Goal: Information Seeking & Learning: Find contact information

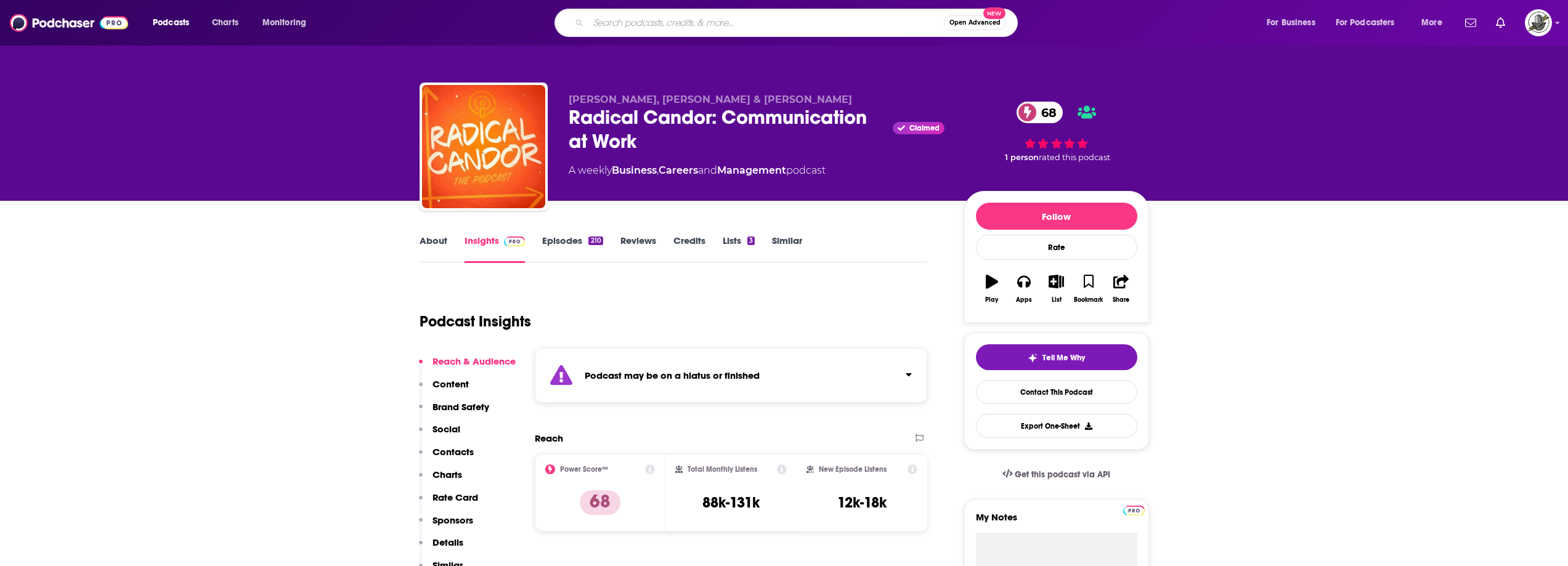
click at [746, 28] on input "Search podcasts, credits, & more..." at bounding box center [766, 23] width 355 height 20
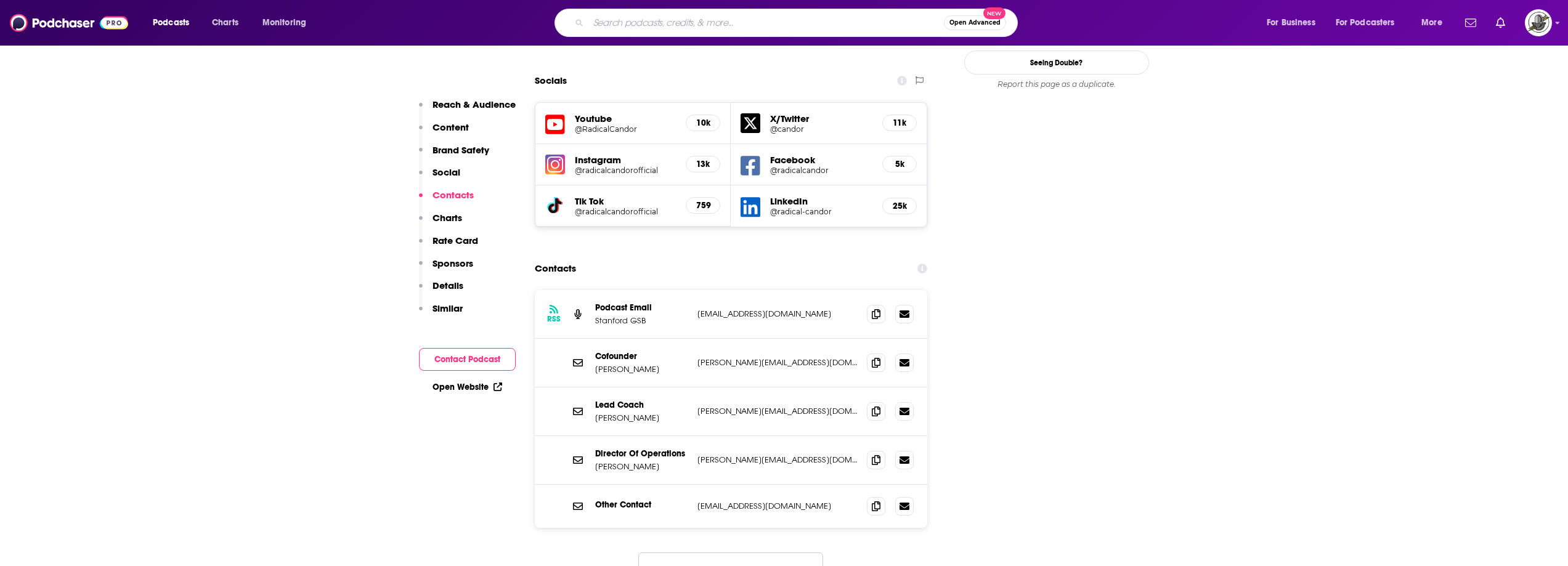
scroll to position [1479, 0]
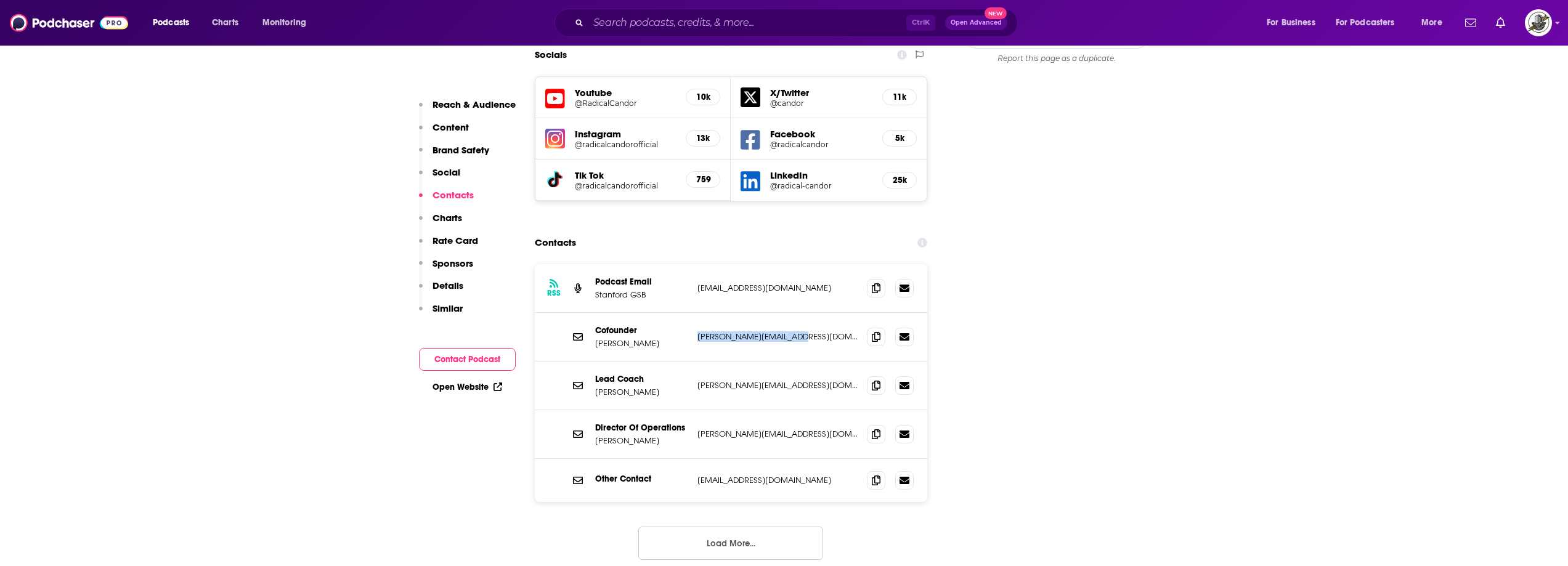
drag, startPoint x: 694, startPoint y: 282, endPoint x: 830, endPoint y: 285, distance: 136.0
click at [830, 313] on div "Cofounder Jason Rosoff jason@radicalcandor.com jason@radicalcandor.com" at bounding box center [731, 337] width 393 height 49
copy p "jason@radicalcandor.com"
drag, startPoint x: 694, startPoint y: 327, endPoint x: 838, endPoint y: 337, distance: 144.3
click at [838, 362] on div "Lead Coach Amy Sandler amy@radicalcandor.com amy@radicalcandor.com" at bounding box center [731, 386] width 393 height 49
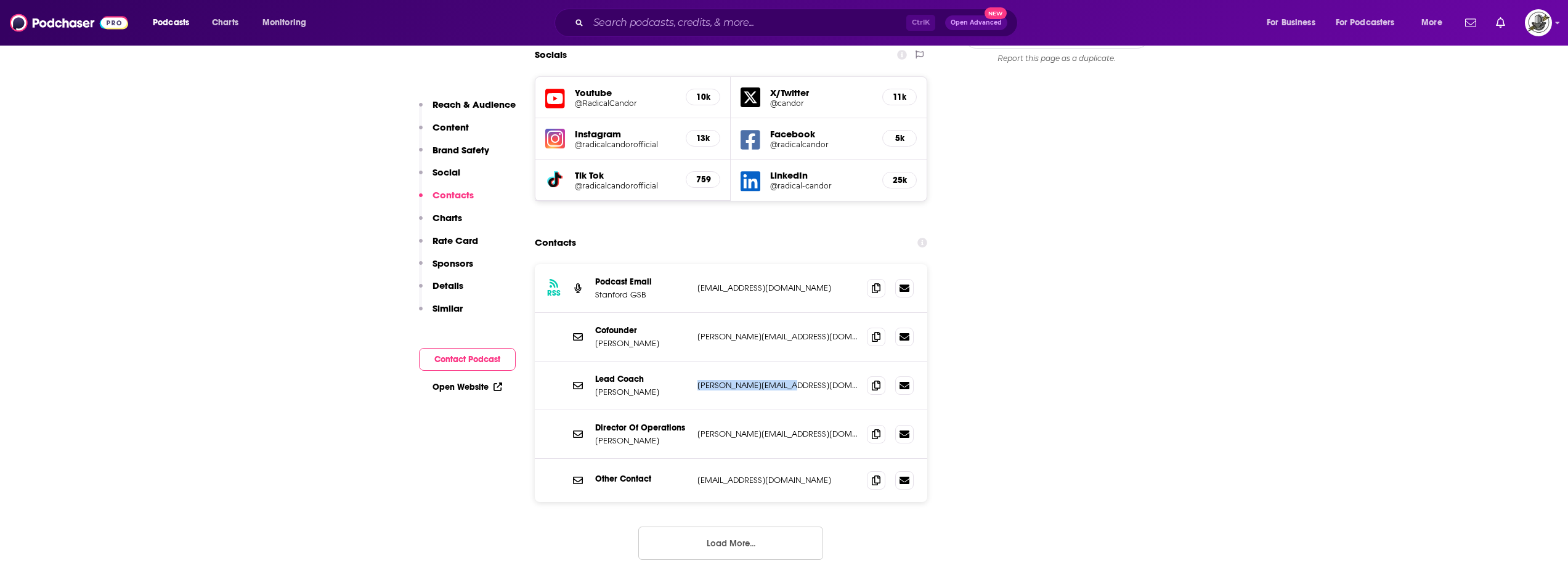
copy p "amy@radicalcandor.com"
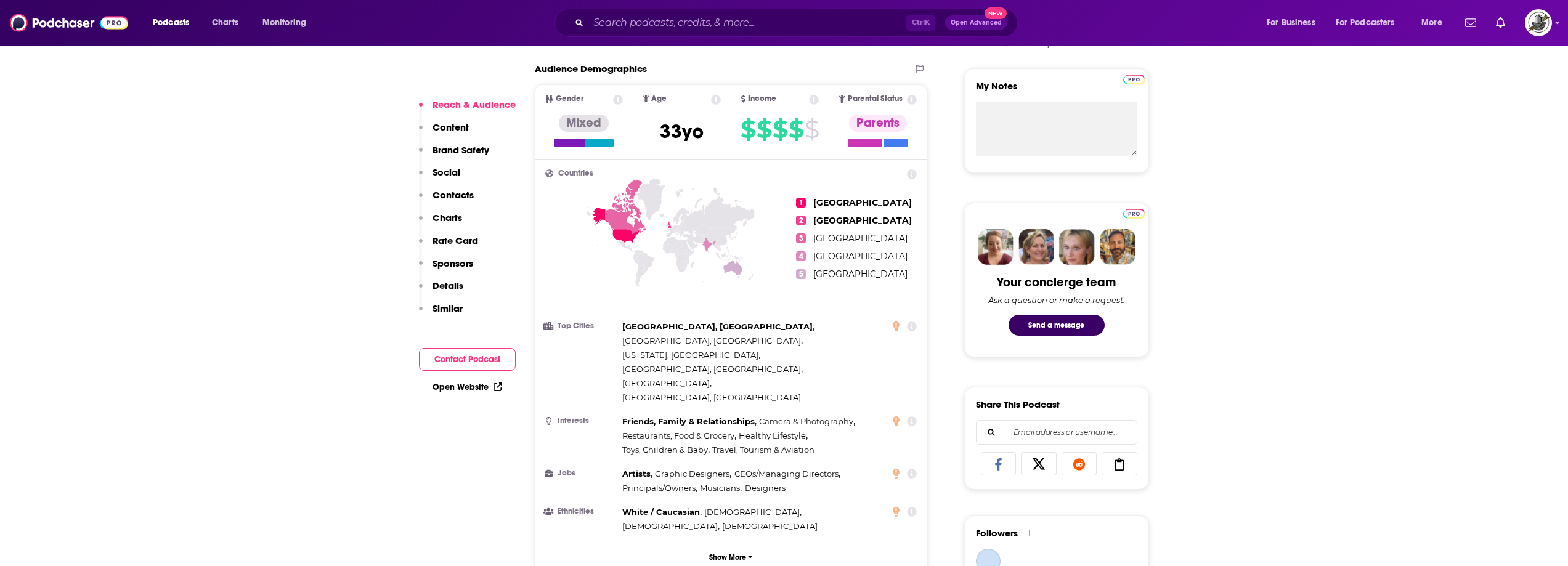
scroll to position [863, 0]
